Goal: Complete application form: Complete application form

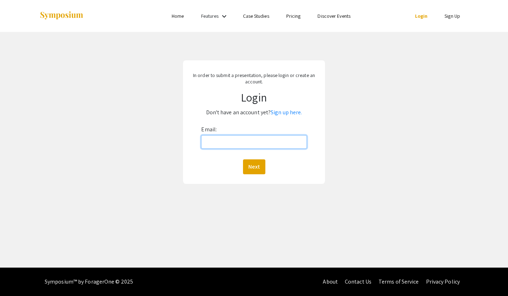
click at [229, 146] on input "Email:" at bounding box center [253, 141] width 105 height 13
type input "[EMAIL_ADDRESS][DOMAIN_NAME]"
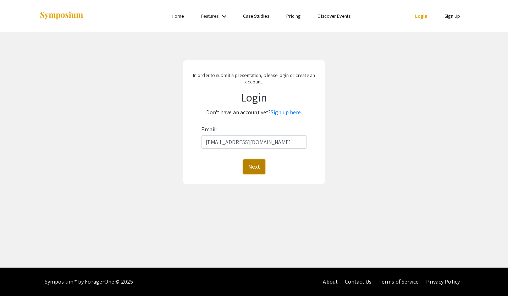
click at [251, 165] on button "Next" at bounding box center [254, 166] width 22 height 15
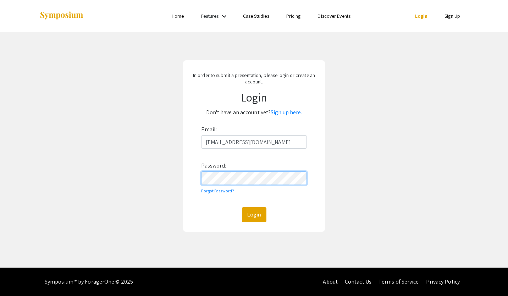
click at [242, 207] on button "Login" at bounding box center [254, 214] width 25 height 15
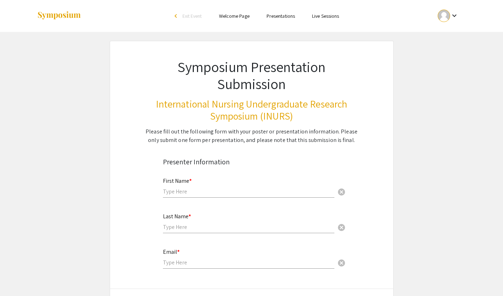
click at [215, 189] on input "text" at bounding box center [249, 191] width 172 height 7
type input "[PERSON_NAME]"
click at [196, 225] on input "text" at bounding box center [249, 226] width 172 height 7
type input "[PERSON_NAME]"
click at [186, 264] on input "email" at bounding box center [249, 262] width 172 height 7
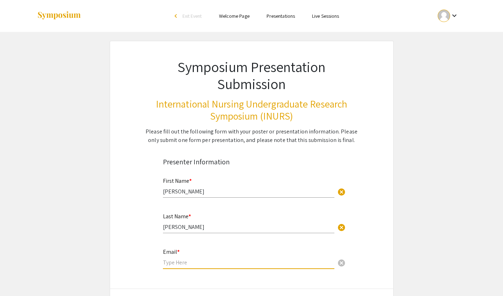
type input "[EMAIL_ADDRESS][DOMAIN_NAME]"
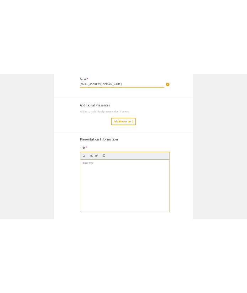
scroll to position [241, 0]
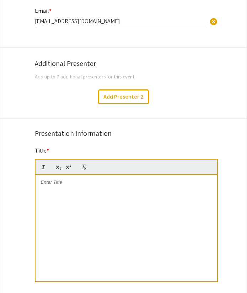
click at [84, 189] on div at bounding box center [126, 228] width 181 height 107
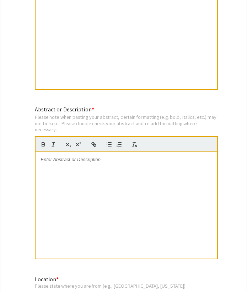
scroll to position [434, 0]
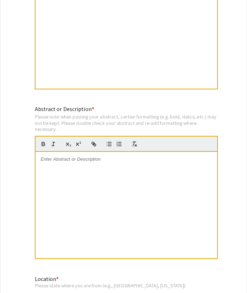
click at [136, 173] on div at bounding box center [126, 205] width 181 height 107
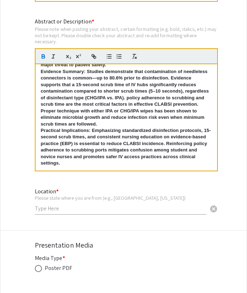
scroll to position [523, 0]
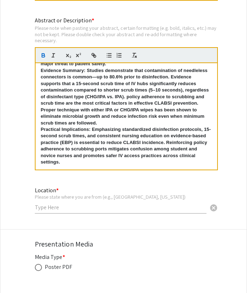
click at [120, 211] on input "text" at bounding box center [121, 207] width 172 height 7
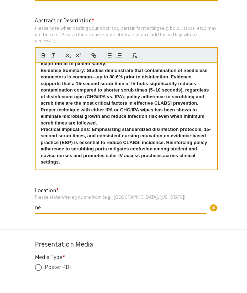
type input "n"
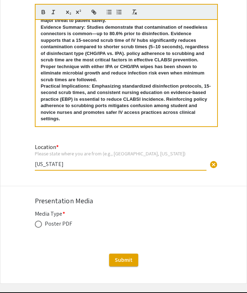
scroll to position [566, 0]
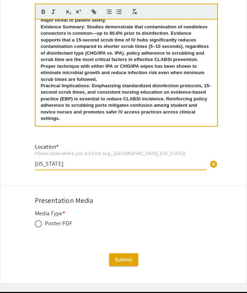
type input "[US_STATE]"
click at [38, 227] on span at bounding box center [38, 224] width 7 height 7
click at [38, 227] on input "radio" at bounding box center [38, 224] width 7 height 7
radio input "true"
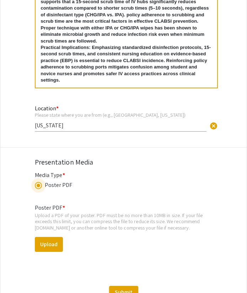
scroll to position [607, 0]
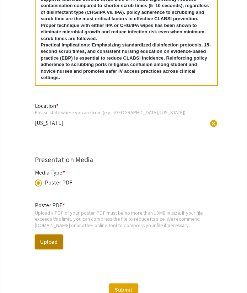
click at [55, 241] on button "Upload" at bounding box center [49, 242] width 28 height 15
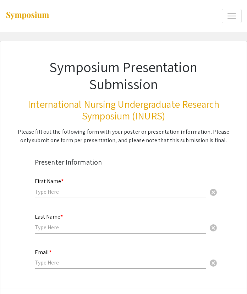
click at [86, 188] on input "text" at bounding box center [121, 191] width 172 height 7
type input "[PERSON_NAME]"
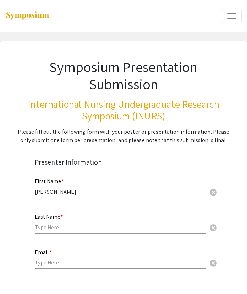
type input "[PERSON_NAME]"
type input "[EMAIL_ADDRESS][DOMAIN_NAME]"
type input "[US_STATE]"
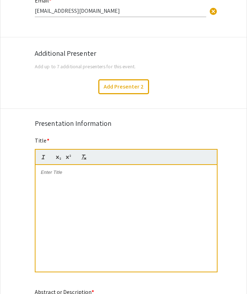
scroll to position [252, 0]
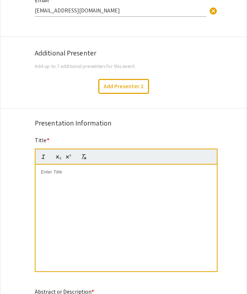
click at [78, 198] on div at bounding box center [126, 217] width 181 height 107
click at [119, 185] on div at bounding box center [126, 217] width 181 height 107
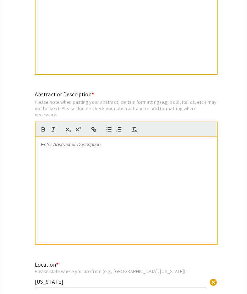
scroll to position [449, 0]
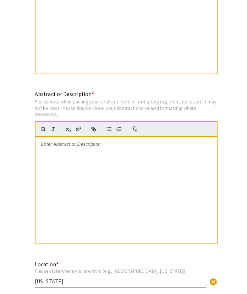
click at [136, 149] on div at bounding box center [126, 190] width 181 height 107
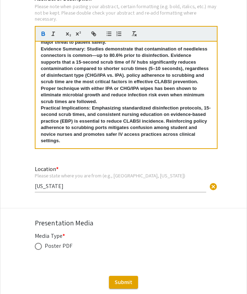
scroll to position [546, 0]
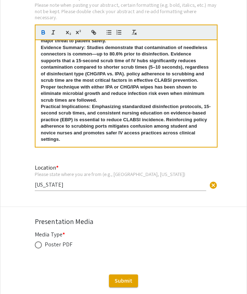
click at [38, 247] on span at bounding box center [38, 244] width 7 height 7
click at [38, 247] on input "radio" at bounding box center [38, 244] width 7 height 7
radio input "true"
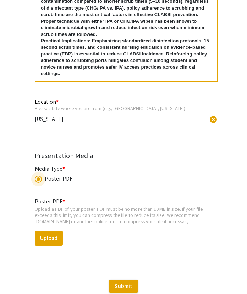
scroll to position [612, 0]
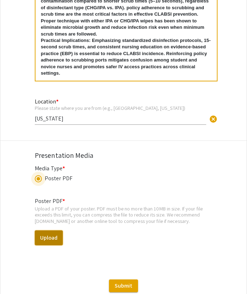
click at [55, 237] on button "Upload" at bounding box center [49, 237] width 28 height 15
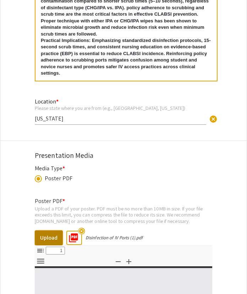
select select "custom"
type input "0"
select select "custom"
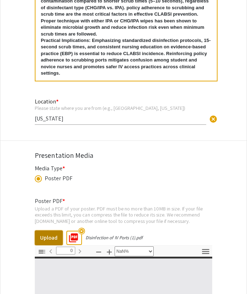
type input "1"
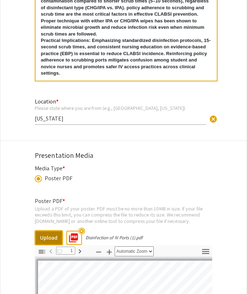
select select "auto"
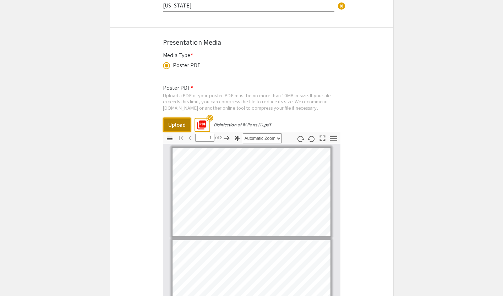
scroll to position [721, 0]
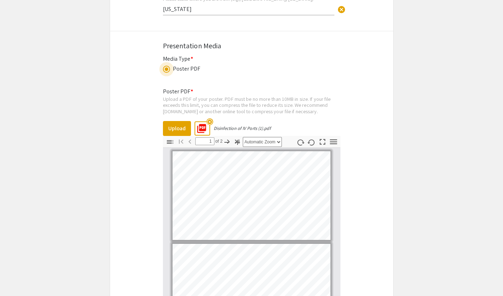
click at [164, 69] on span at bounding box center [166, 69] width 7 height 7
click at [164, 69] on input "radio" at bounding box center [166, 69] width 7 height 7
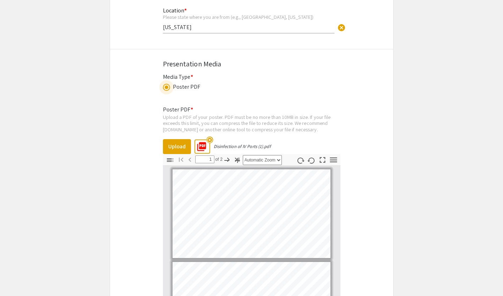
scroll to position [704, 0]
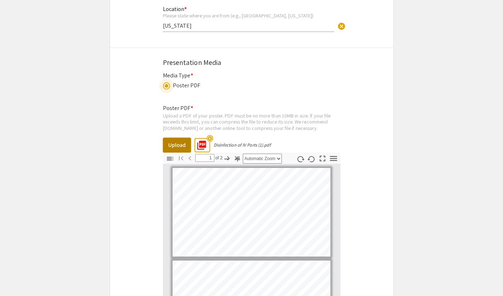
click at [178, 143] on button "Upload" at bounding box center [177, 145] width 28 height 15
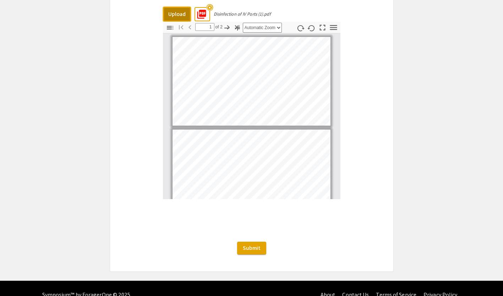
scroll to position [850, 0]
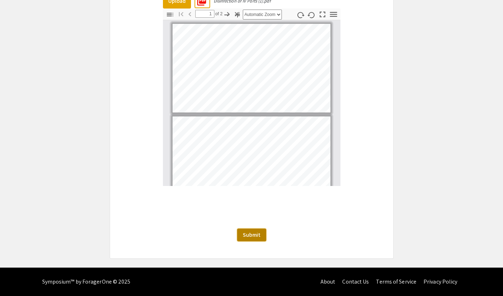
click at [252, 238] on span "Submit" at bounding box center [252, 234] width 18 height 7
click at [252, 236] on span "Submit" at bounding box center [252, 234] width 18 height 7
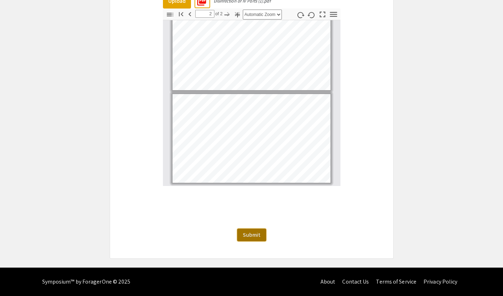
click at [252, 232] on span "Submit" at bounding box center [252, 234] width 18 height 7
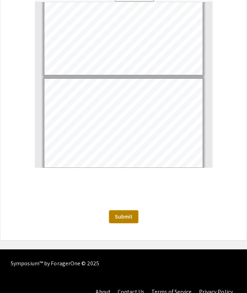
scroll to position [20, 0]
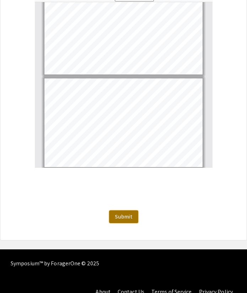
click at [124, 219] on span "Submit" at bounding box center [124, 216] width 18 height 7
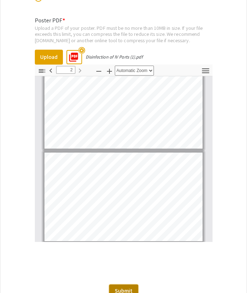
scroll to position [788, 0]
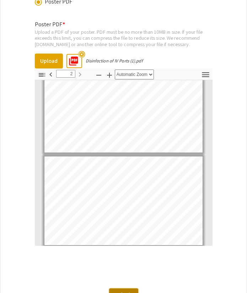
type input "1"
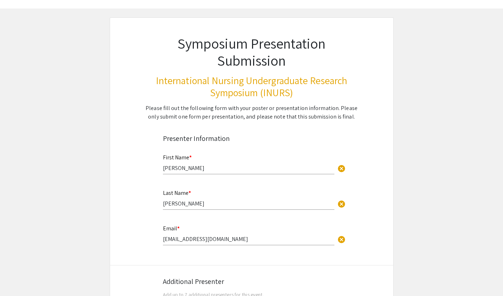
scroll to position [0, 0]
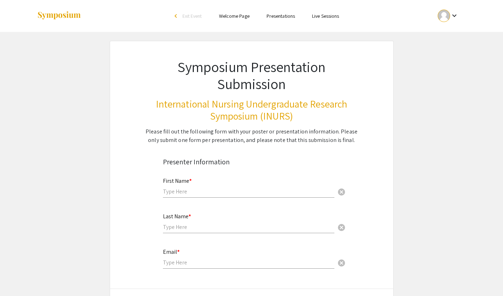
click at [443, 19] on div at bounding box center [444, 16] width 12 height 12
click at [451, 60] on button "My Submissions" at bounding box center [453, 52] width 44 height 17
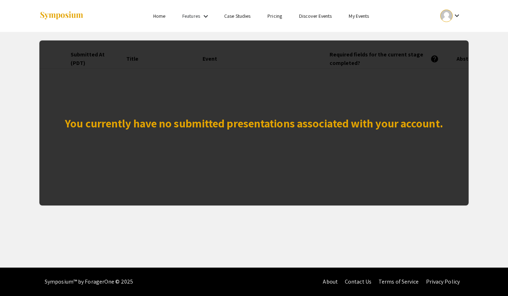
click at [364, 91] on div "You currently have no submitted presentations associated with your account." at bounding box center [254, 122] width 430 height 165
click at [162, 14] on link "Home" at bounding box center [159, 16] width 12 height 6
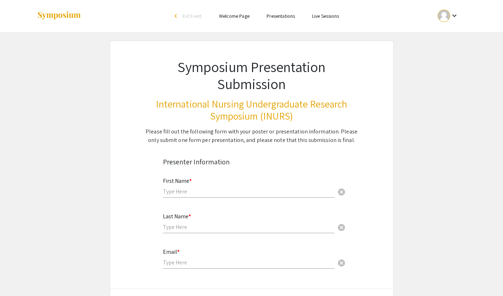
click at [177, 195] on input "text" at bounding box center [249, 191] width 172 height 7
type input "[PERSON_NAME]"
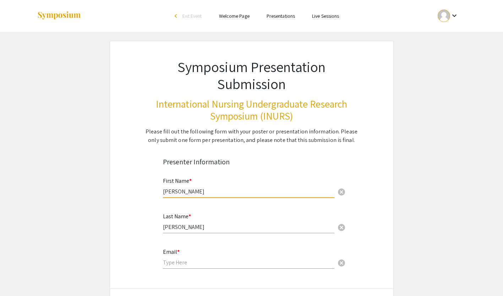
type input "[EMAIL_ADDRESS][DOMAIN_NAME]"
type input "[US_STATE]"
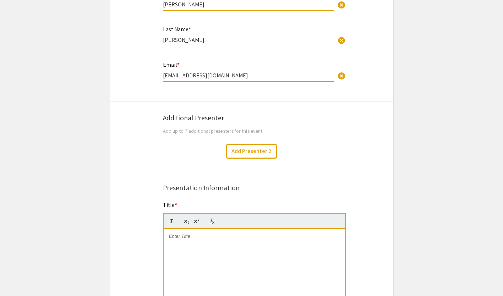
click at [180, 250] on div at bounding box center [254, 282] width 181 height 107
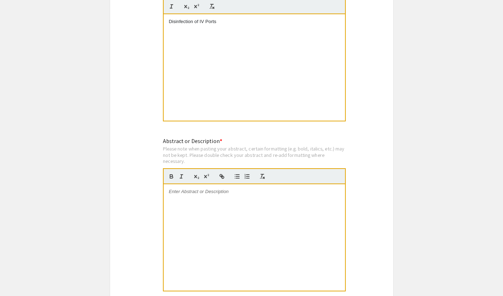
scroll to position [405, 0]
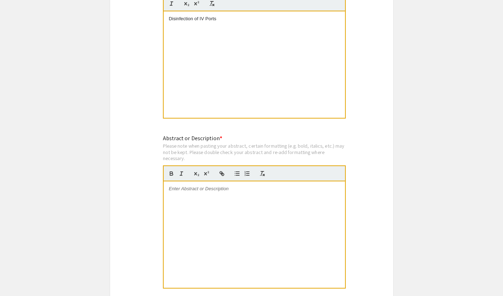
click at [187, 214] on div at bounding box center [254, 234] width 181 height 107
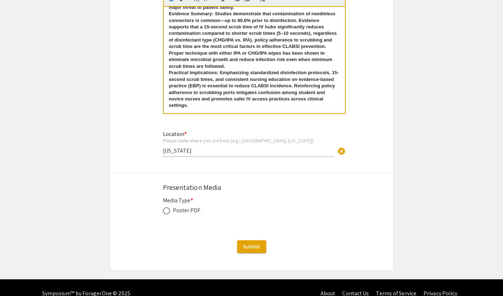
scroll to position [580, 0]
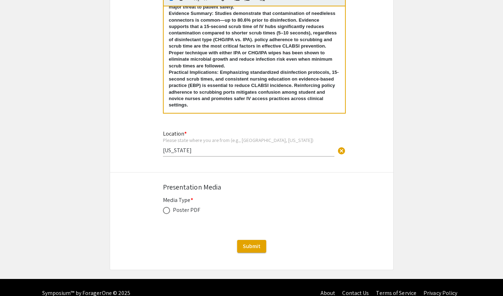
click at [168, 212] on span at bounding box center [166, 210] width 7 height 7
click at [168, 212] on input "radio" at bounding box center [166, 210] width 7 height 7
radio input "true"
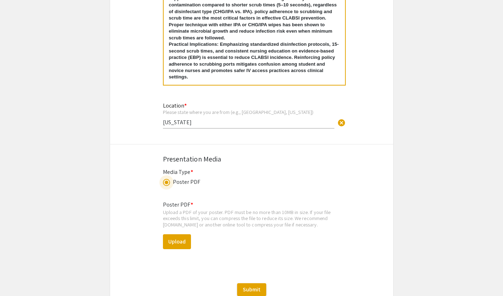
scroll to position [608, 0]
click at [182, 245] on button "Upload" at bounding box center [177, 241] width 28 height 15
select select "custom"
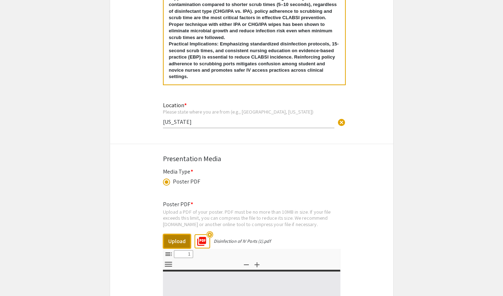
type input "0"
select select "custom"
type input "1"
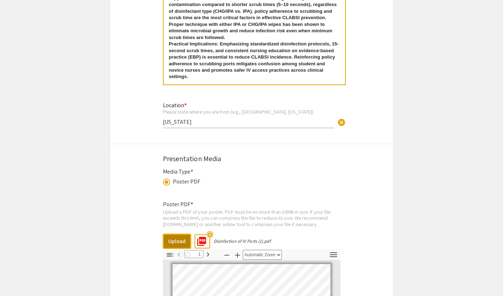
select select "auto"
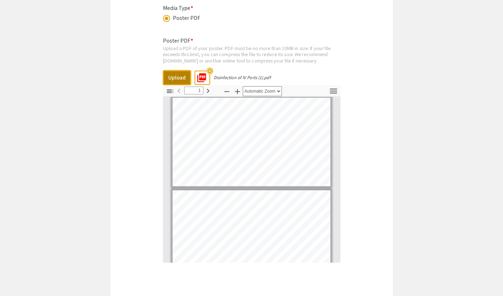
type input "2"
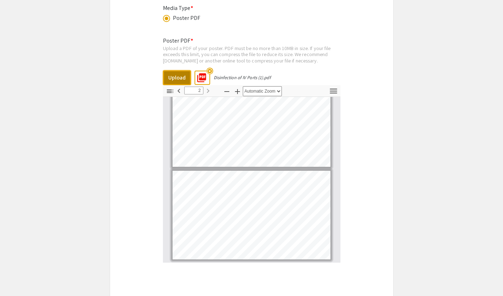
scroll to position [850, 0]
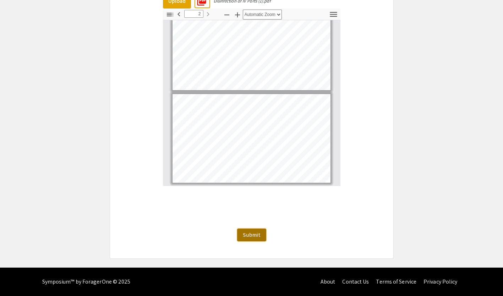
click at [258, 237] on span "Submit" at bounding box center [252, 234] width 18 height 7
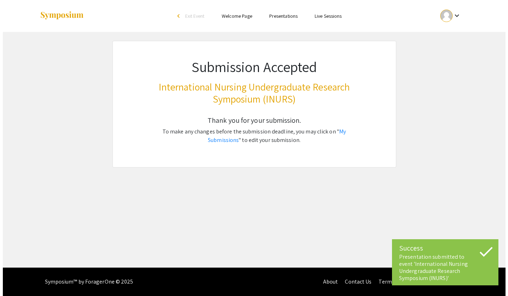
scroll to position [0, 0]
click at [279, 184] on div "Skip navigation arrow_back_ios Exit Event Welcome Page Presentations Live Sessi…" at bounding box center [254, 134] width 508 height 268
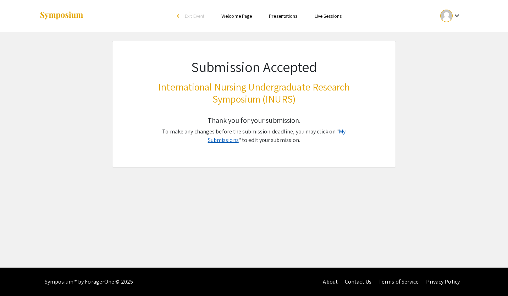
click at [331, 132] on link "My Submissions" at bounding box center [277, 136] width 138 height 16
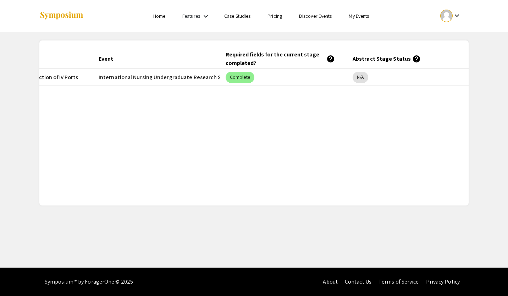
scroll to position [0, 109]
click at [240, 61] on div "Required fields for the current stage completed? help" at bounding box center [275, 58] width 109 height 17
click at [240, 236] on div "Skip navigation Home Features keyboard_arrow_down Case Studies Pricing Discover…" at bounding box center [254, 134] width 508 height 268
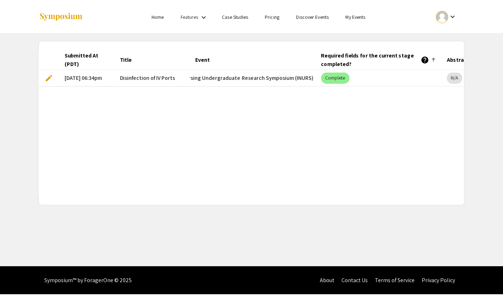
scroll to position [0, 0]
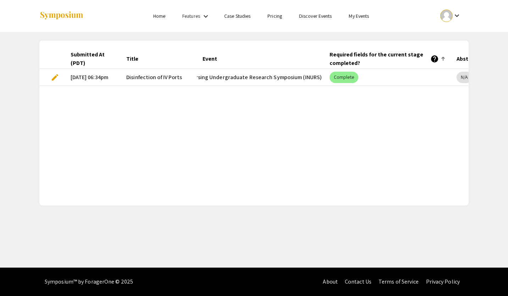
click at [53, 75] on span "edit" at bounding box center [55, 77] width 9 height 9
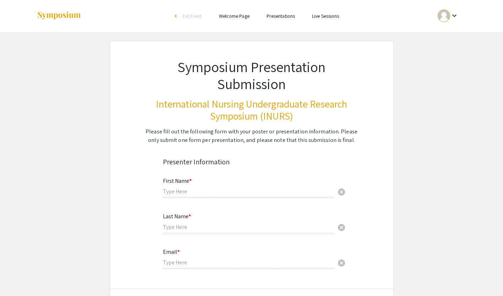
type input "[PERSON_NAME]"
type input "[EMAIL_ADDRESS][DOMAIN_NAME]"
type input "[US_STATE]"
radio input "true"
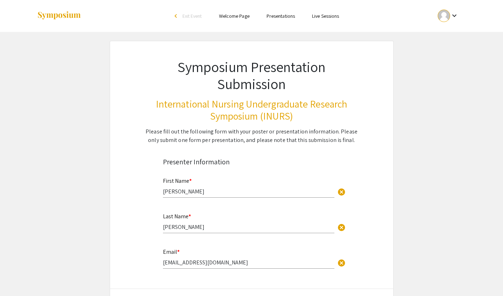
select select "custom"
type input "0"
select select "custom"
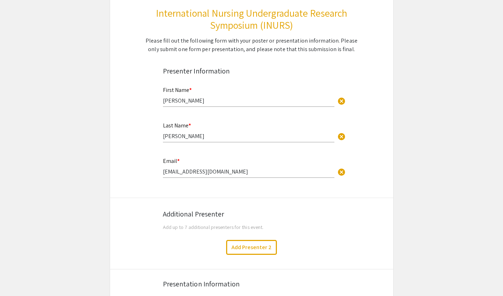
type input "1"
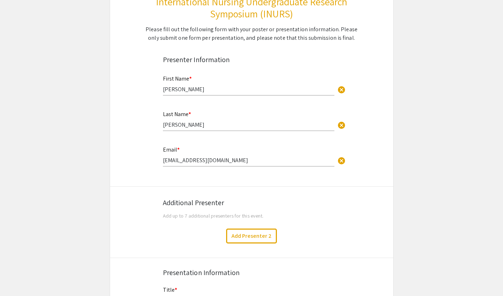
select select "auto"
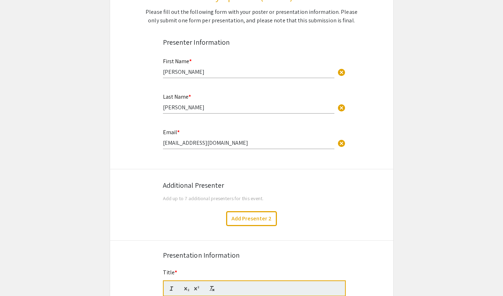
scroll to position [122, 0]
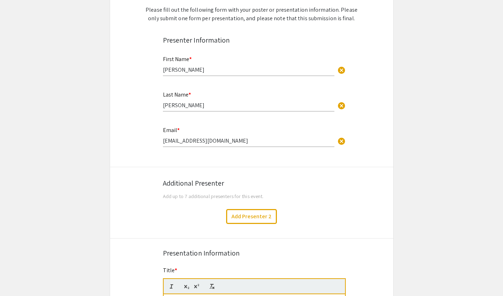
click at [167, 214] on div "Add Presenter 2" at bounding box center [252, 216] width 294 height 15
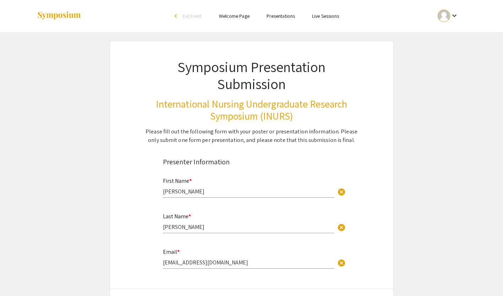
click at [288, 14] on link "Presentations" at bounding box center [281, 16] width 28 height 6
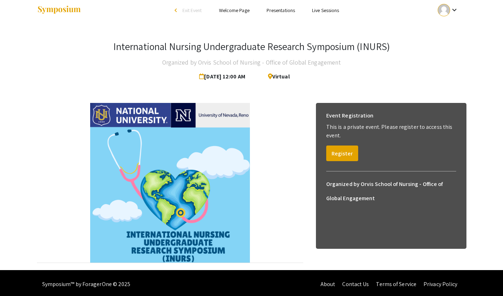
scroll to position [8, 0]
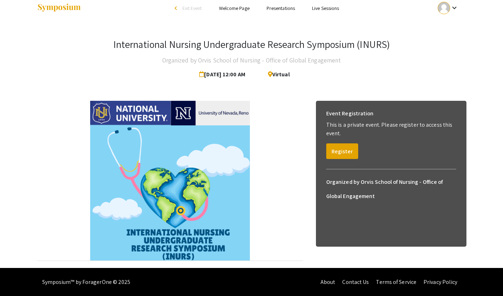
click at [329, 7] on link "Live Sessions" at bounding box center [325, 8] width 27 height 6
click at [62, 7] on img at bounding box center [59, 8] width 44 height 10
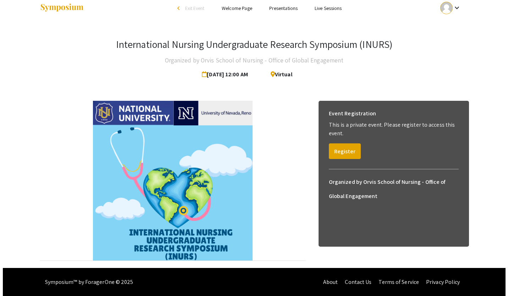
scroll to position [0, 0]
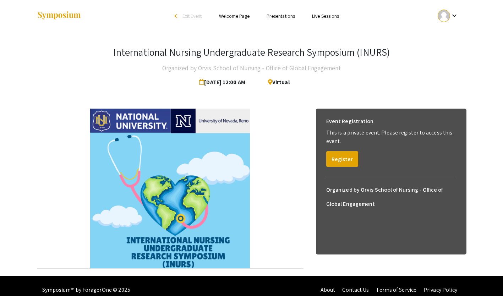
click at [444, 22] on div at bounding box center [444, 16] width 12 height 12
click at [442, 25] on div "My Account My Submissions Sign out" at bounding box center [453, 52] width 44 height 57
click at [447, 23] on div "keyboard_arrow_down" at bounding box center [448, 16] width 25 height 16
click at [451, 60] on button "My Submissions" at bounding box center [453, 52] width 44 height 17
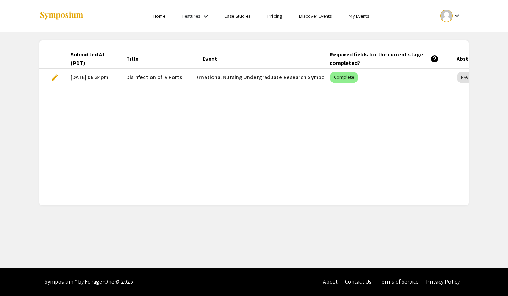
click at [56, 77] on span "edit" at bounding box center [55, 77] width 9 height 9
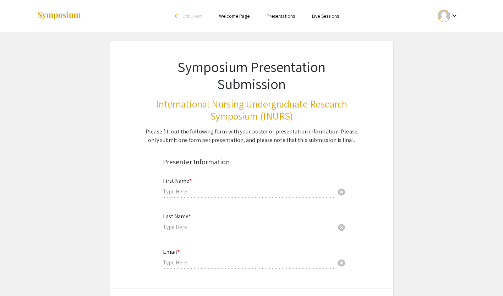
type input "[PERSON_NAME]"
type input "[EMAIL_ADDRESS][DOMAIN_NAME]"
type input "[US_STATE]"
radio input "true"
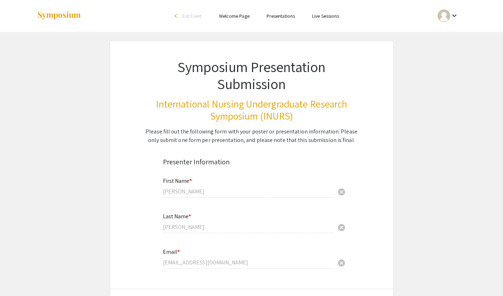
select select "custom"
type input "0"
select select "custom"
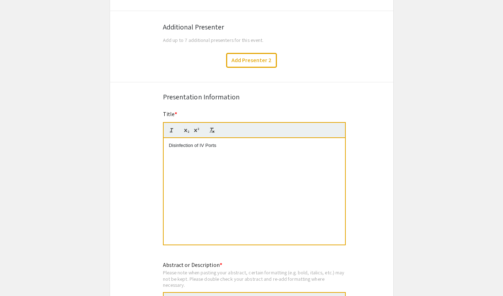
type input "1"
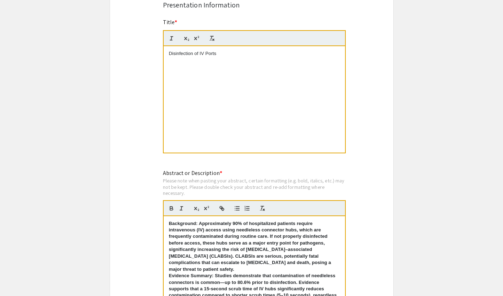
select select "auto"
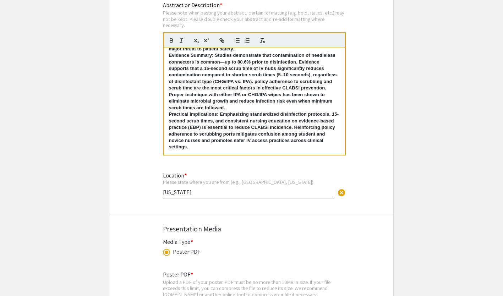
scroll to position [539, 0]
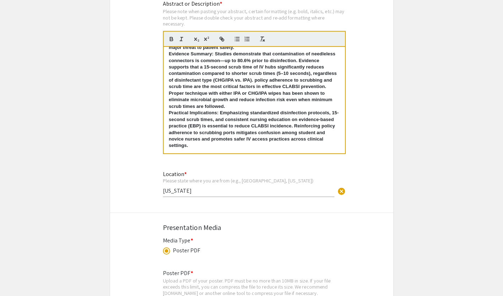
click at [226, 150] on div "Background: Approximately 90% of hospitalized patients require intravenous (IV)…" at bounding box center [254, 100] width 181 height 107
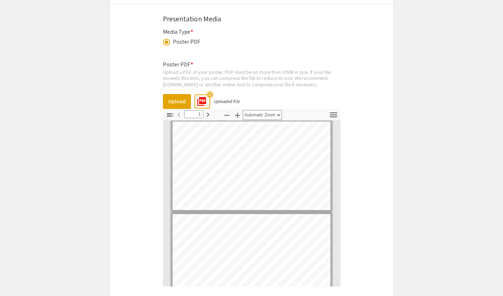
scroll to position [749, 0]
type input "2"
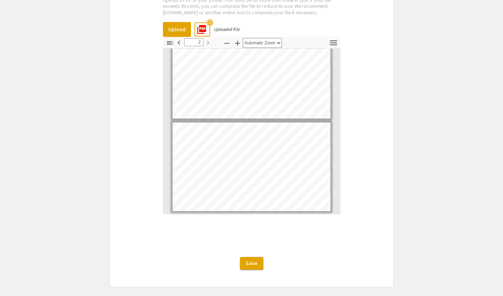
scroll to position [825, 0]
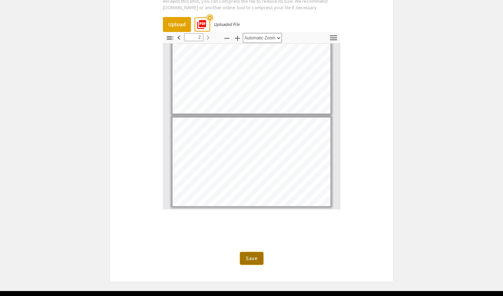
click at [256, 260] on span "Save" at bounding box center [252, 258] width 12 height 7
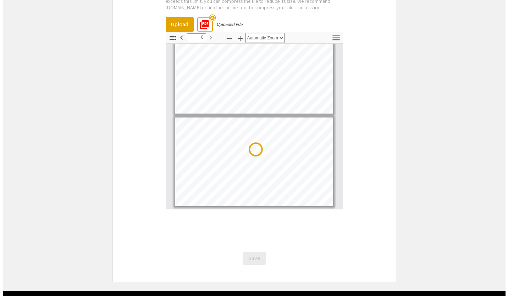
scroll to position [0, 0]
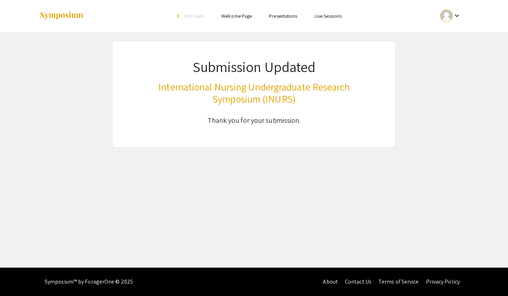
click at [459, 16] on mat-icon "keyboard_arrow_down" at bounding box center [457, 15] width 9 height 9
click at [444, 60] on button "My Submissions" at bounding box center [455, 52] width 44 height 17
